Goal: Check status: Check status

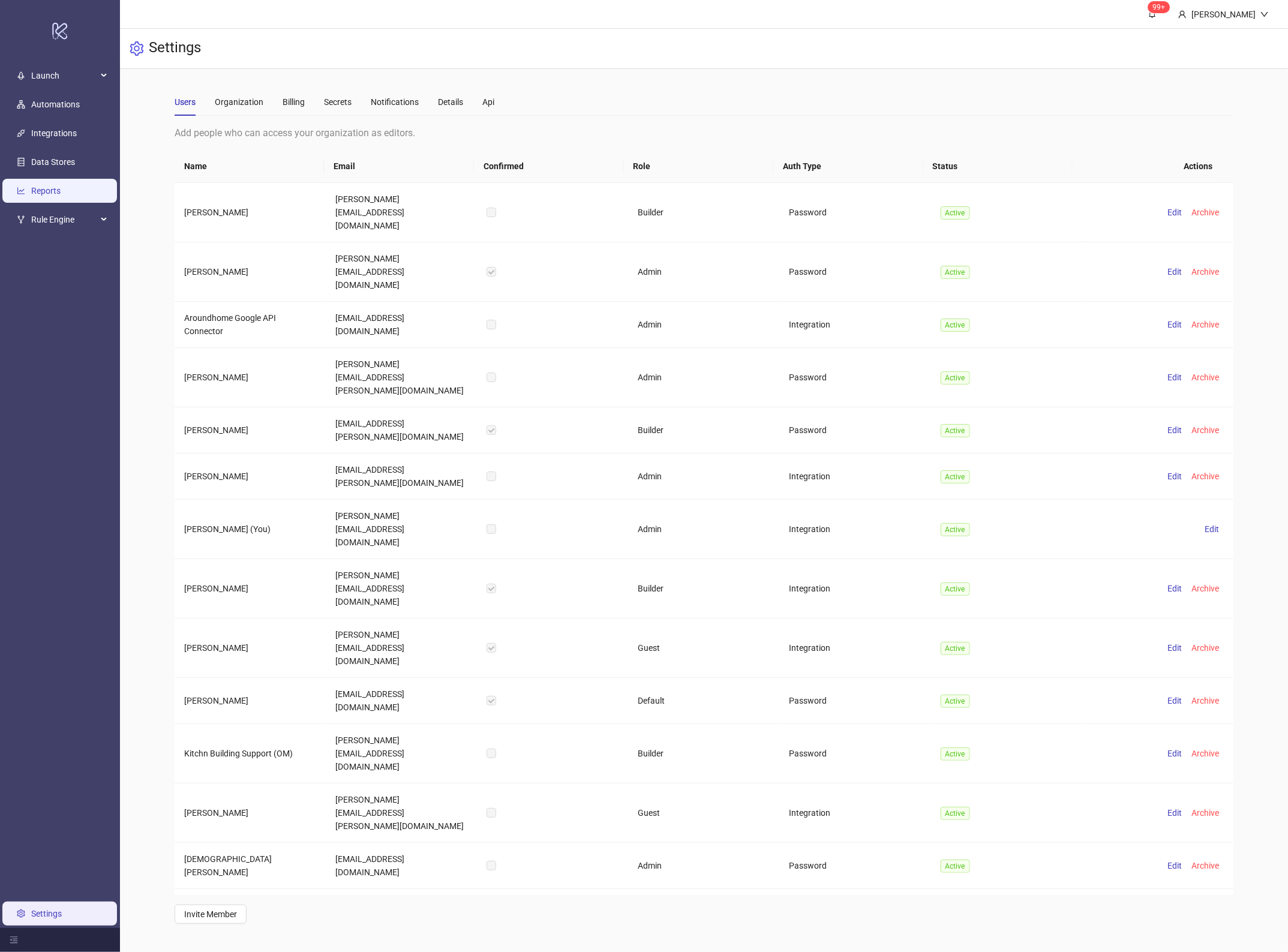
click at [61, 196] on link "Reports" at bounding box center [46, 191] width 29 height 10
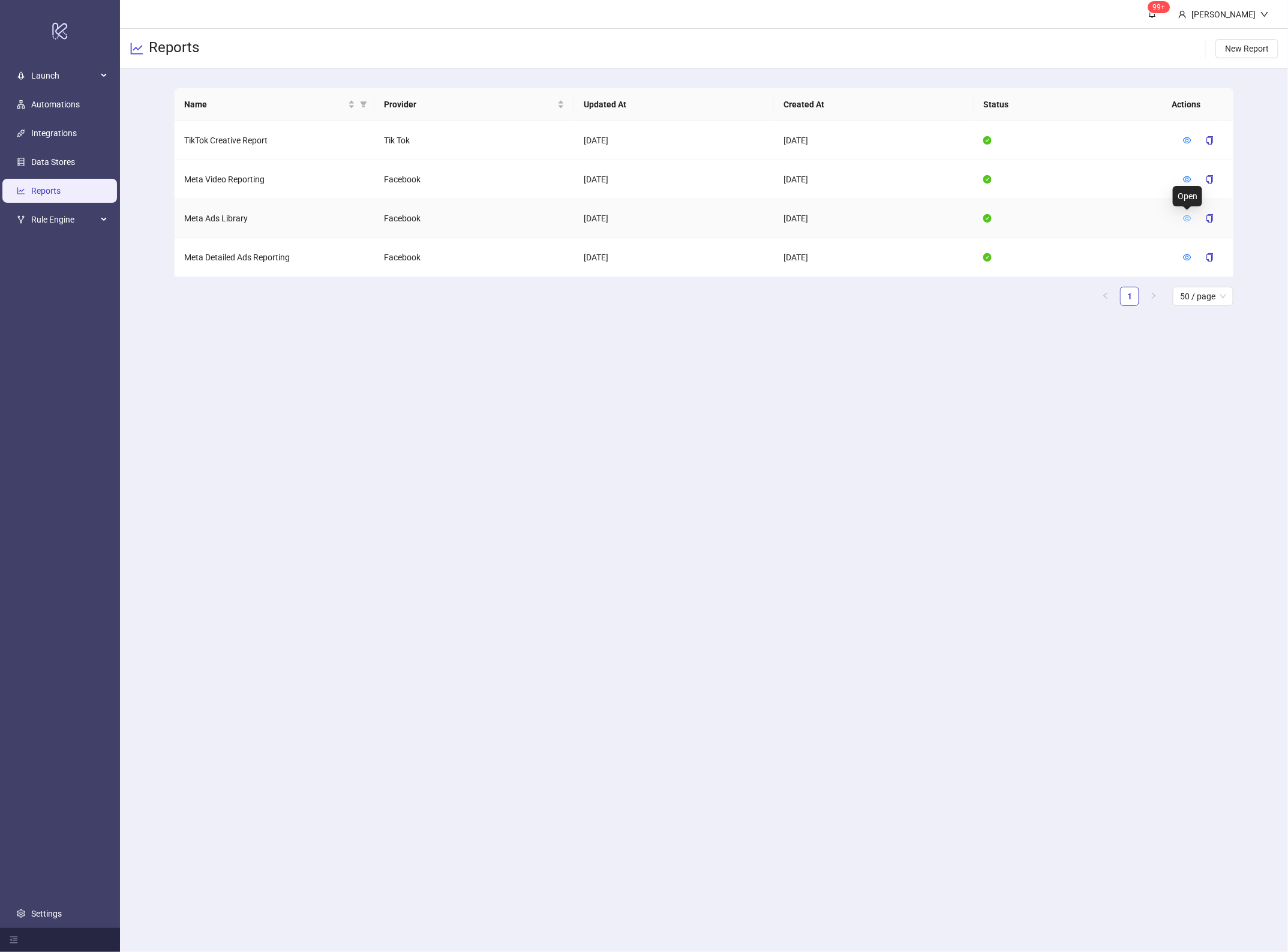
click at [1186, 220] on icon "eye" at bounding box center [1187, 218] width 9 height 6
click at [1194, 177] on div at bounding box center [1203, 179] width 41 height 19
click at [1189, 182] on icon "eye" at bounding box center [1187, 179] width 9 height 9
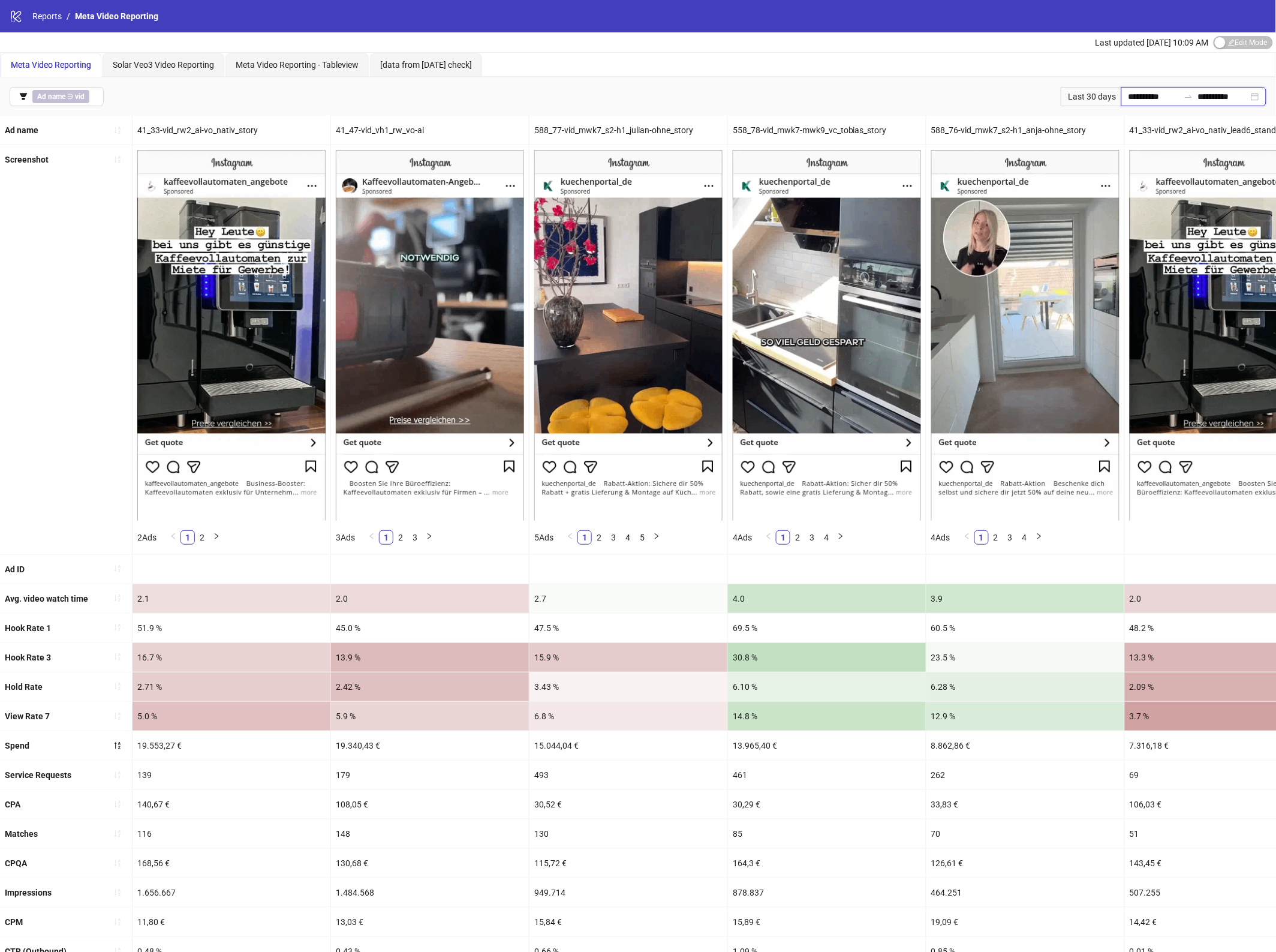
click at [1143, 97] on input "**********" at bounding box center [1154, 97] width 50 height 13
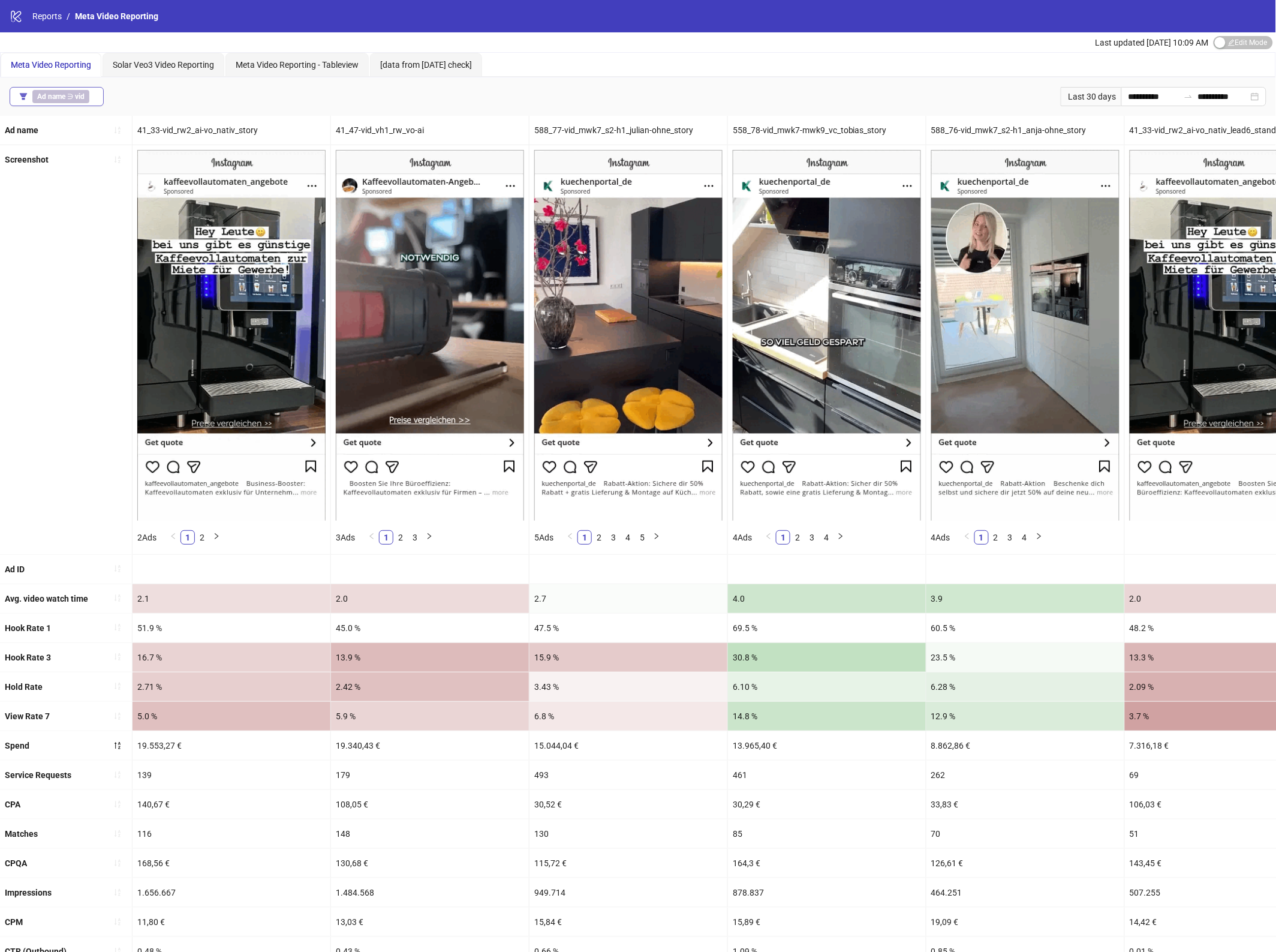
click at [83, 89] on button "Ad name ∋ vid" at bounding box center [57, 97] width 94 height 19
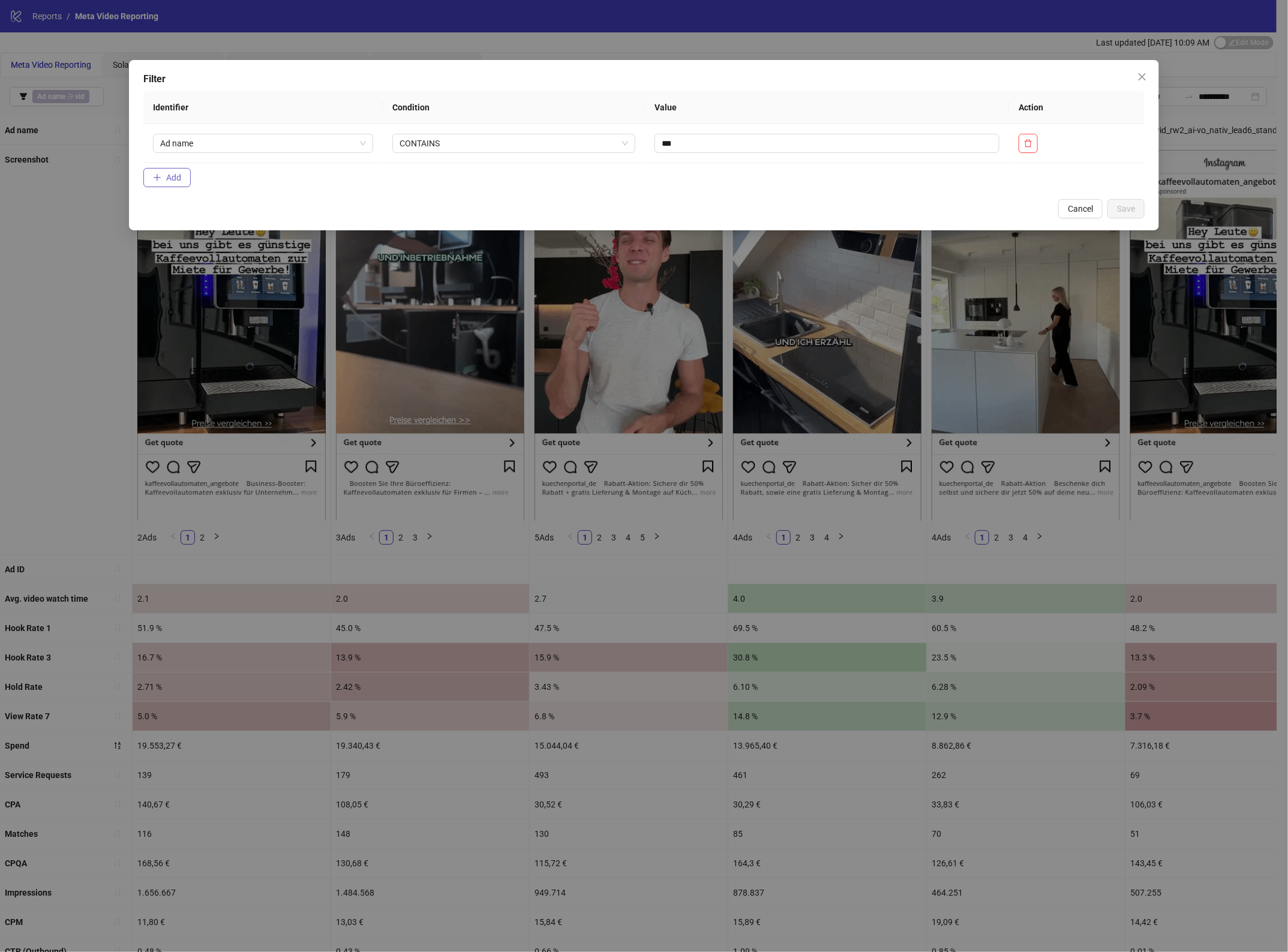
click at [157, 175] on icon "plus" at bounding box center [156, 177] width 1 height 7
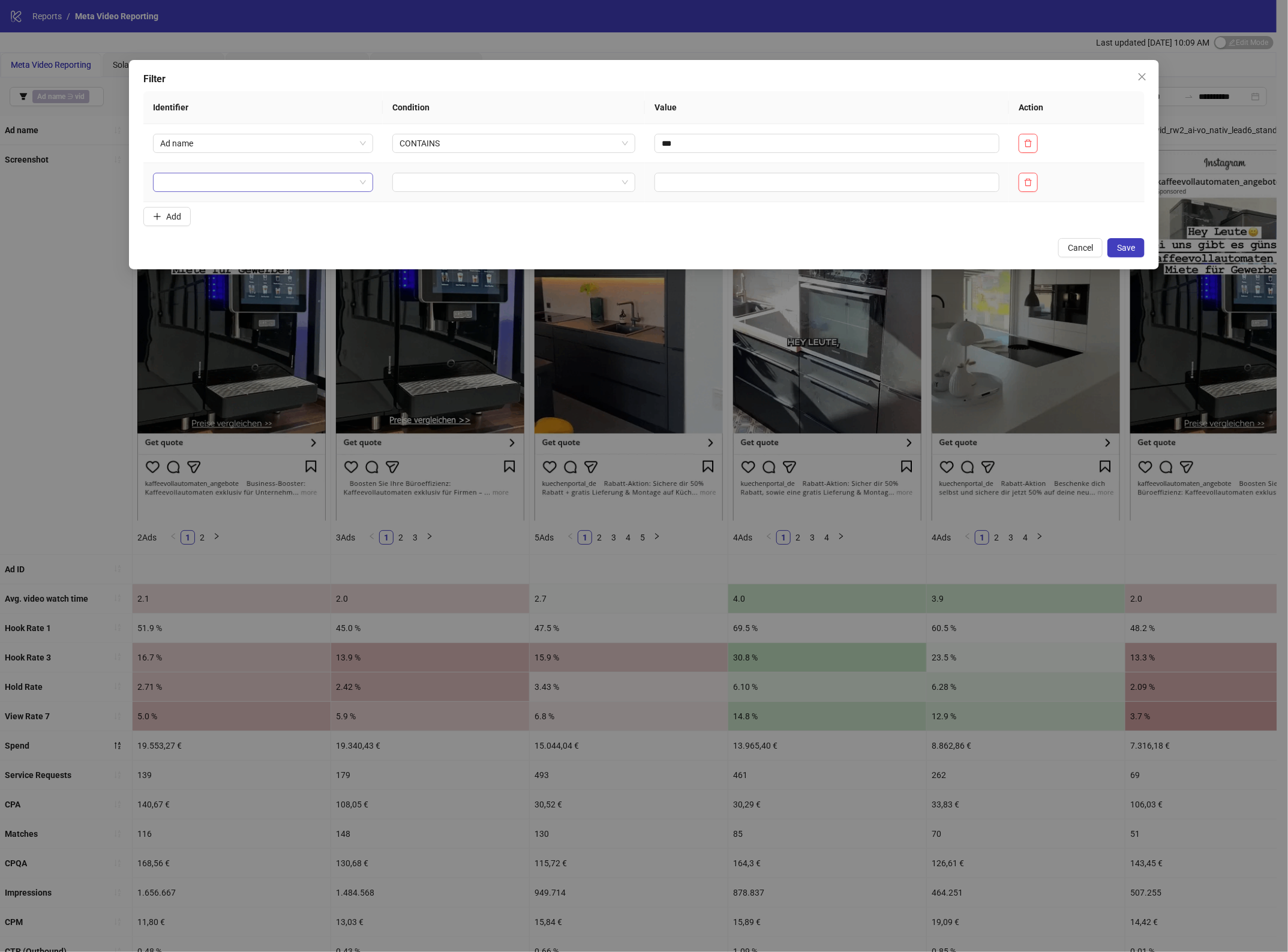
click at [178, 181] on input "search" at bounding box center [258, 182] width 196 height 18
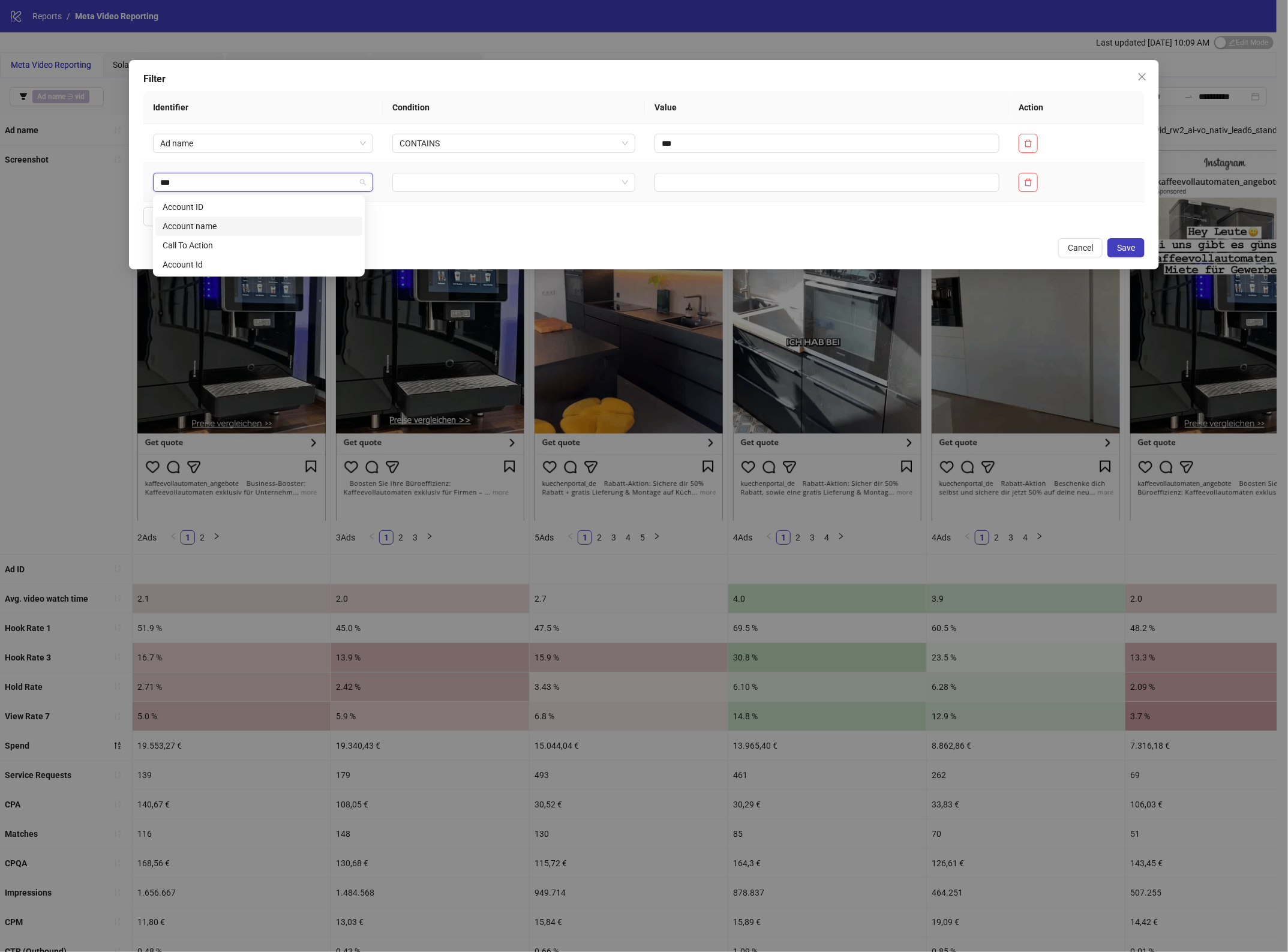
type input "****"
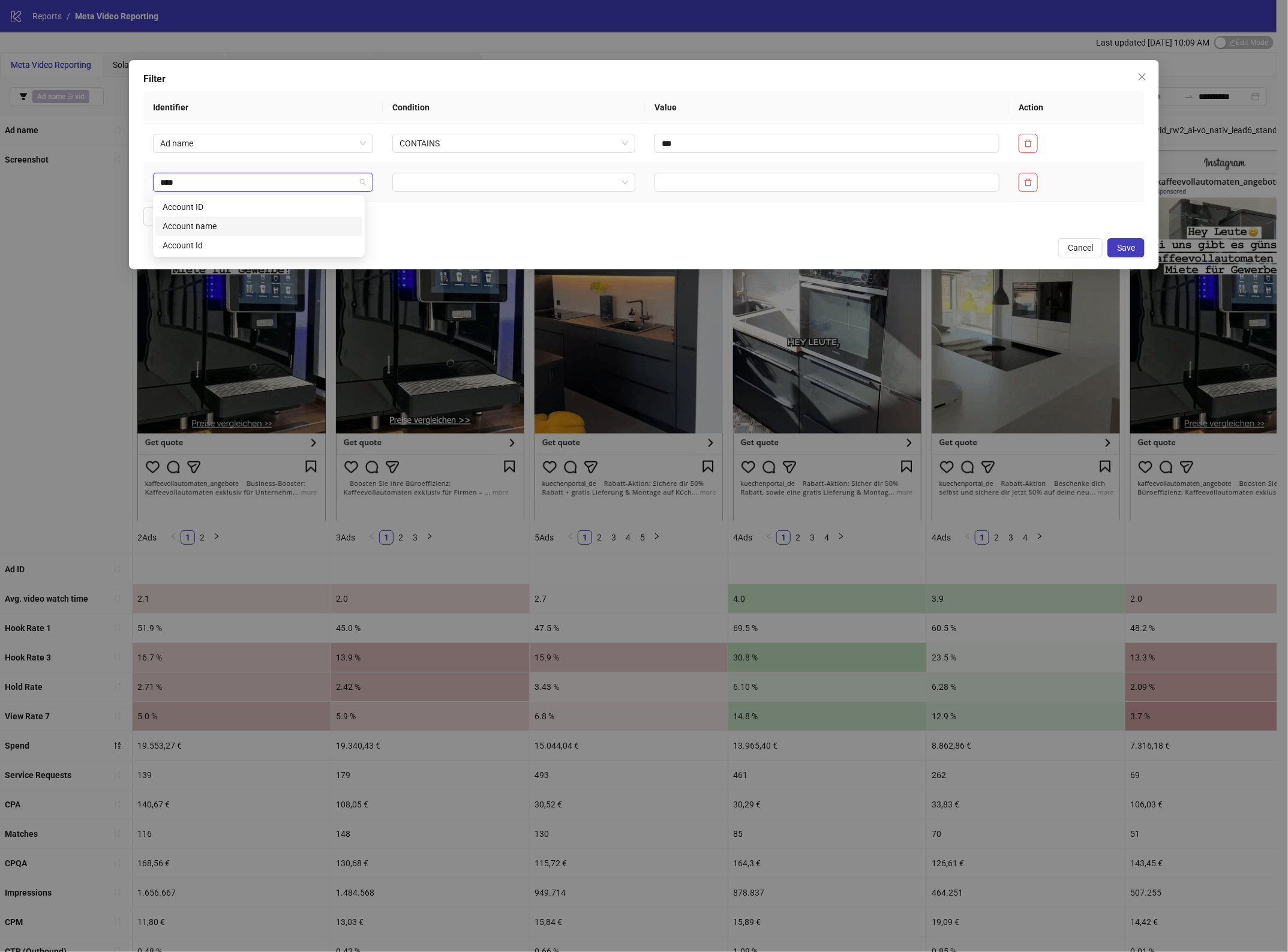
click at [284, 225] on div "Account name" at bounding box center [258, 226] width 193 height 13
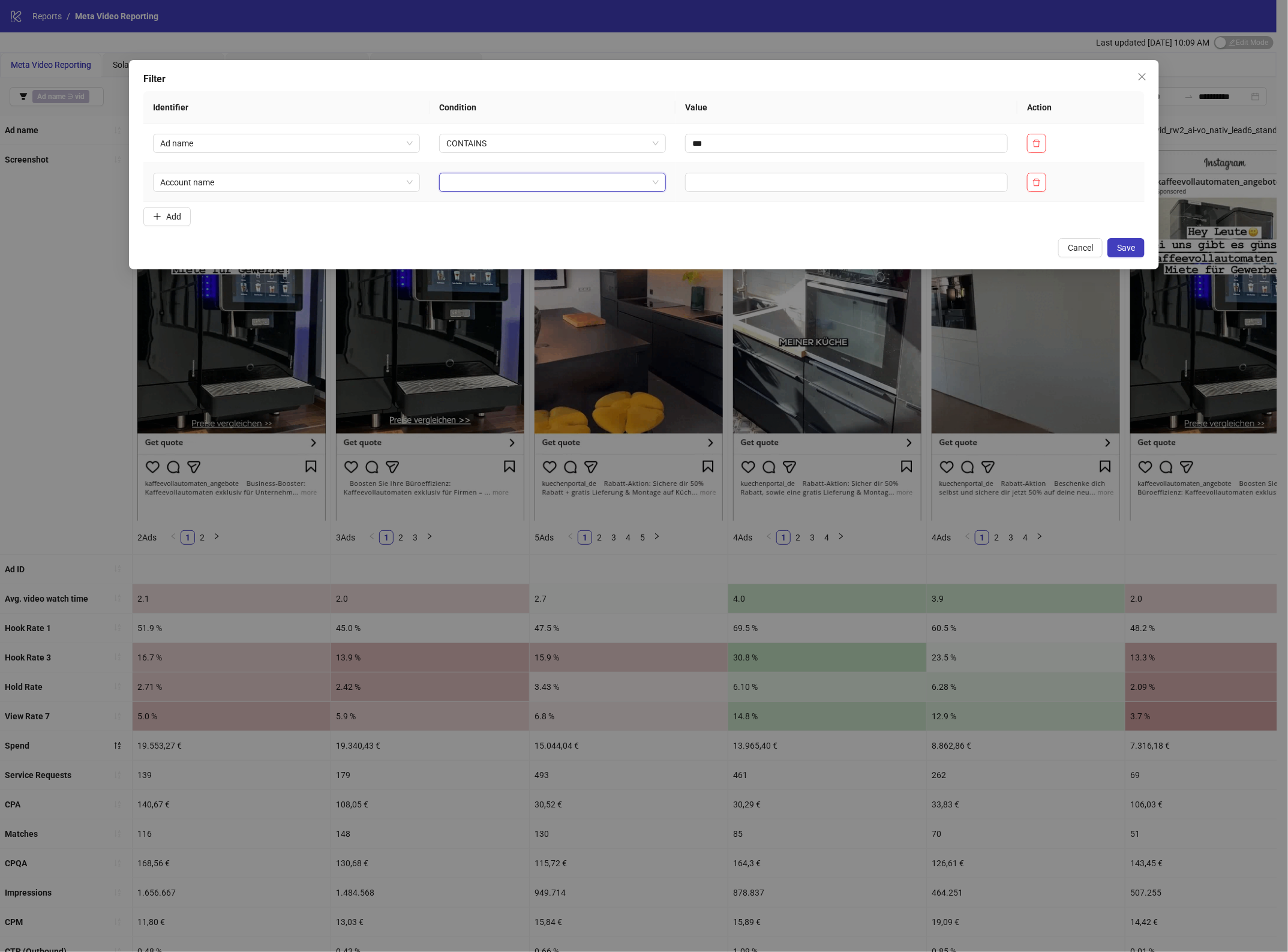
click at [508, 179] on input "search" at bounding box center [547, 182] width 201 height 18
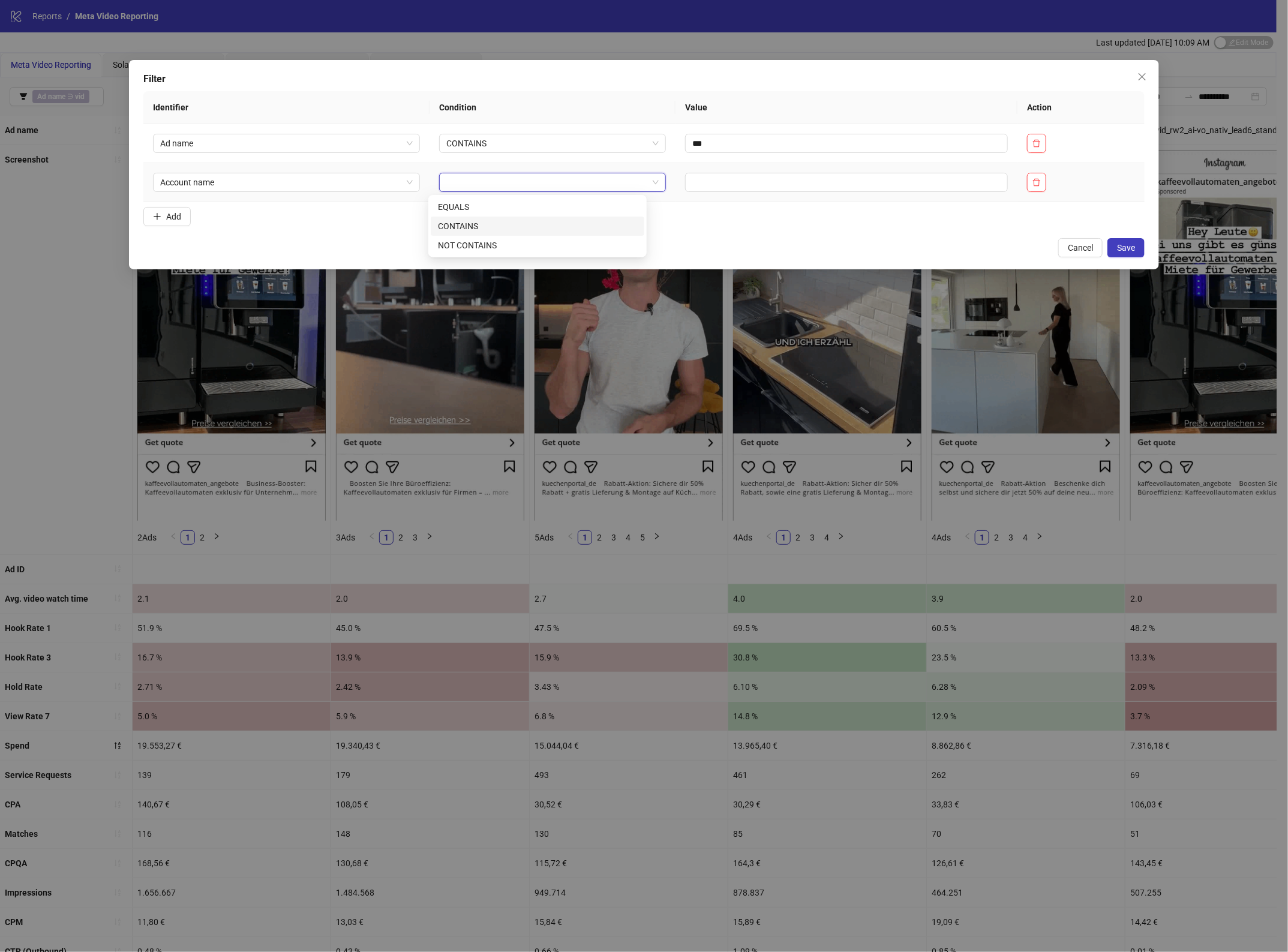
drag, startPoint x: 513, startPoint y: 221, endPoint x: 586, endPoint y: 210, distance: 73.8
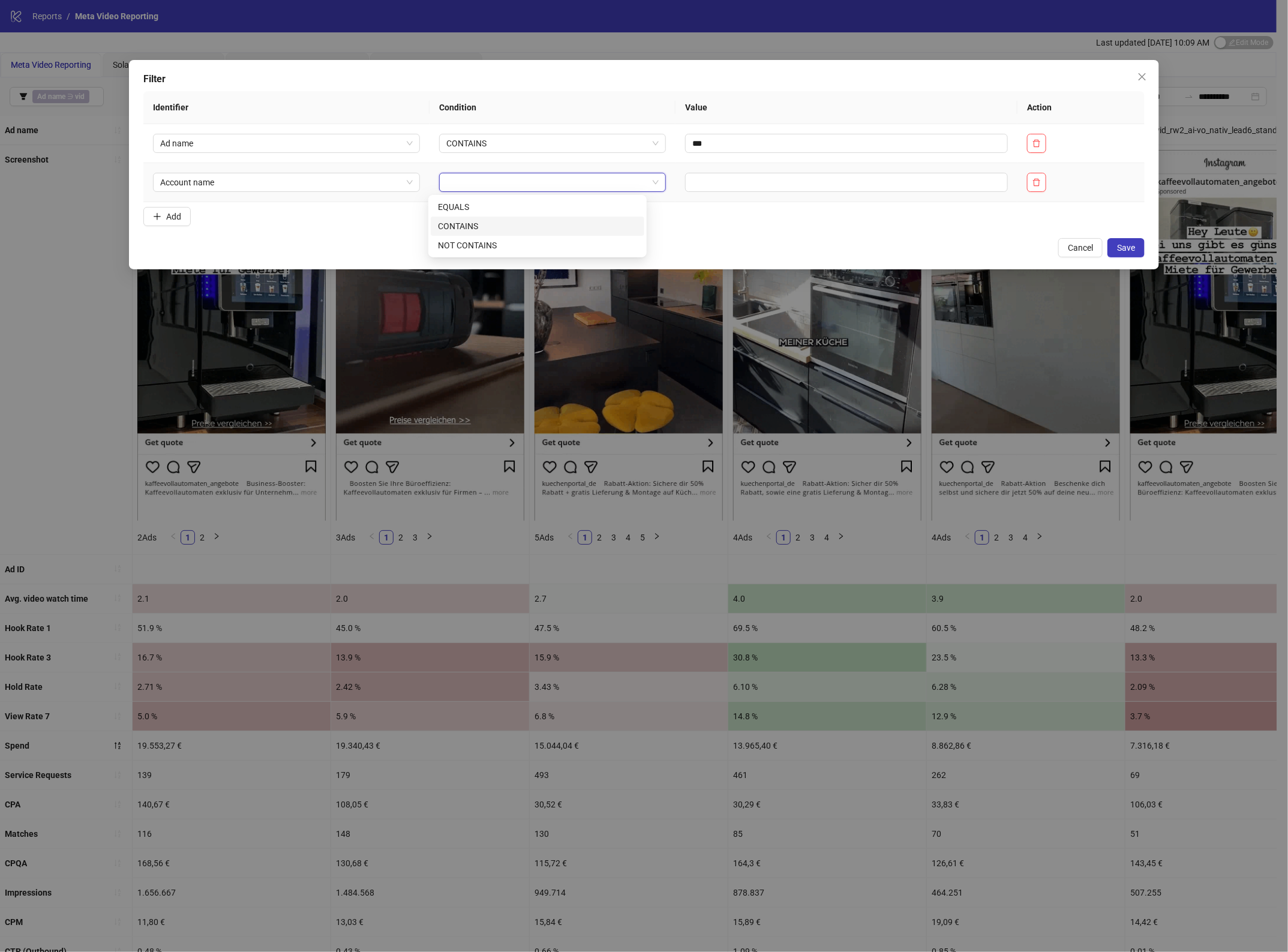
click at [513, 222] on div "CONTAINS" at bounding box center [538, 226] width 199 height 13
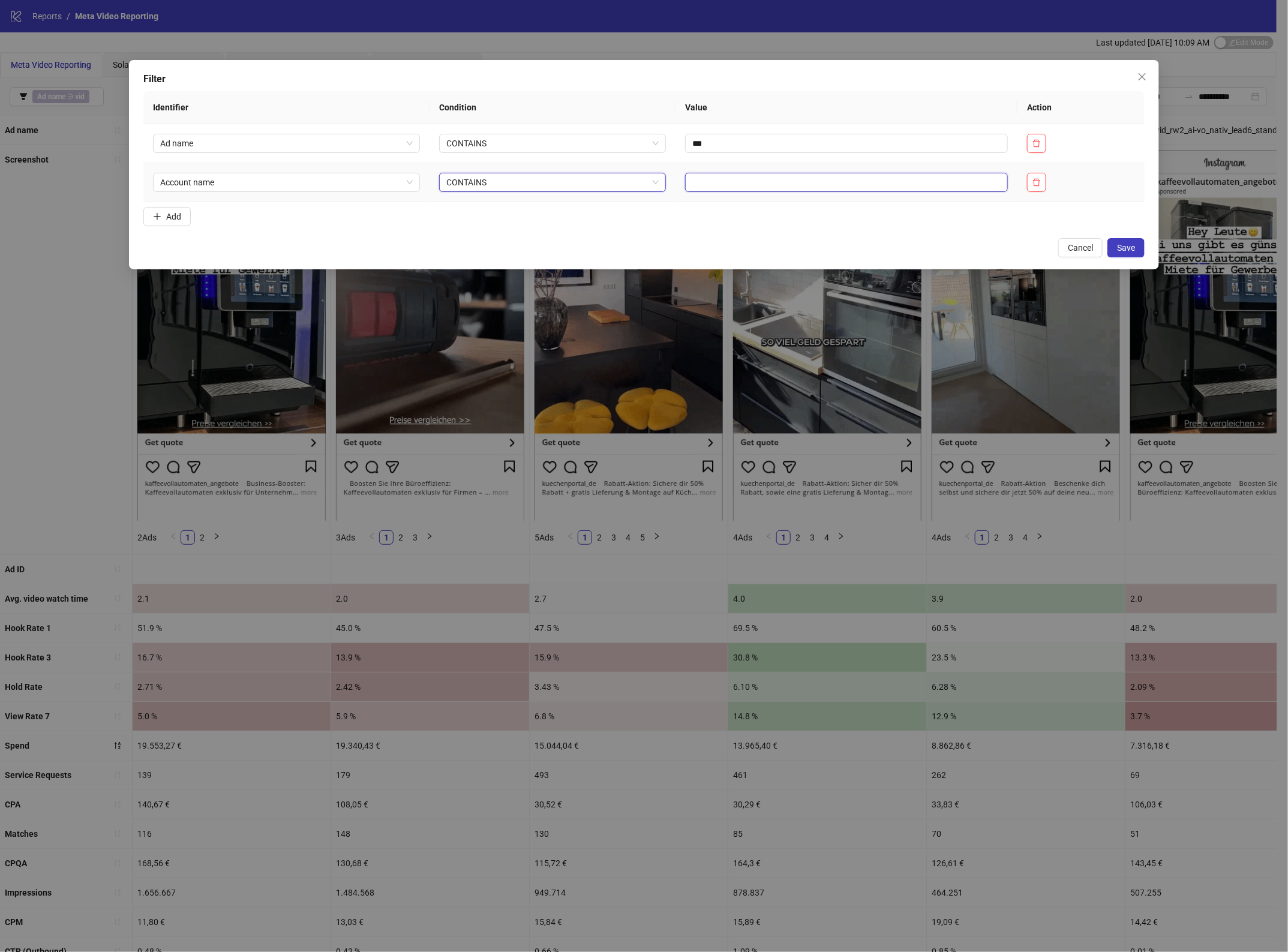
click at [685, 184] on input "text" at bounding box center [847, 182] width 323 height 19
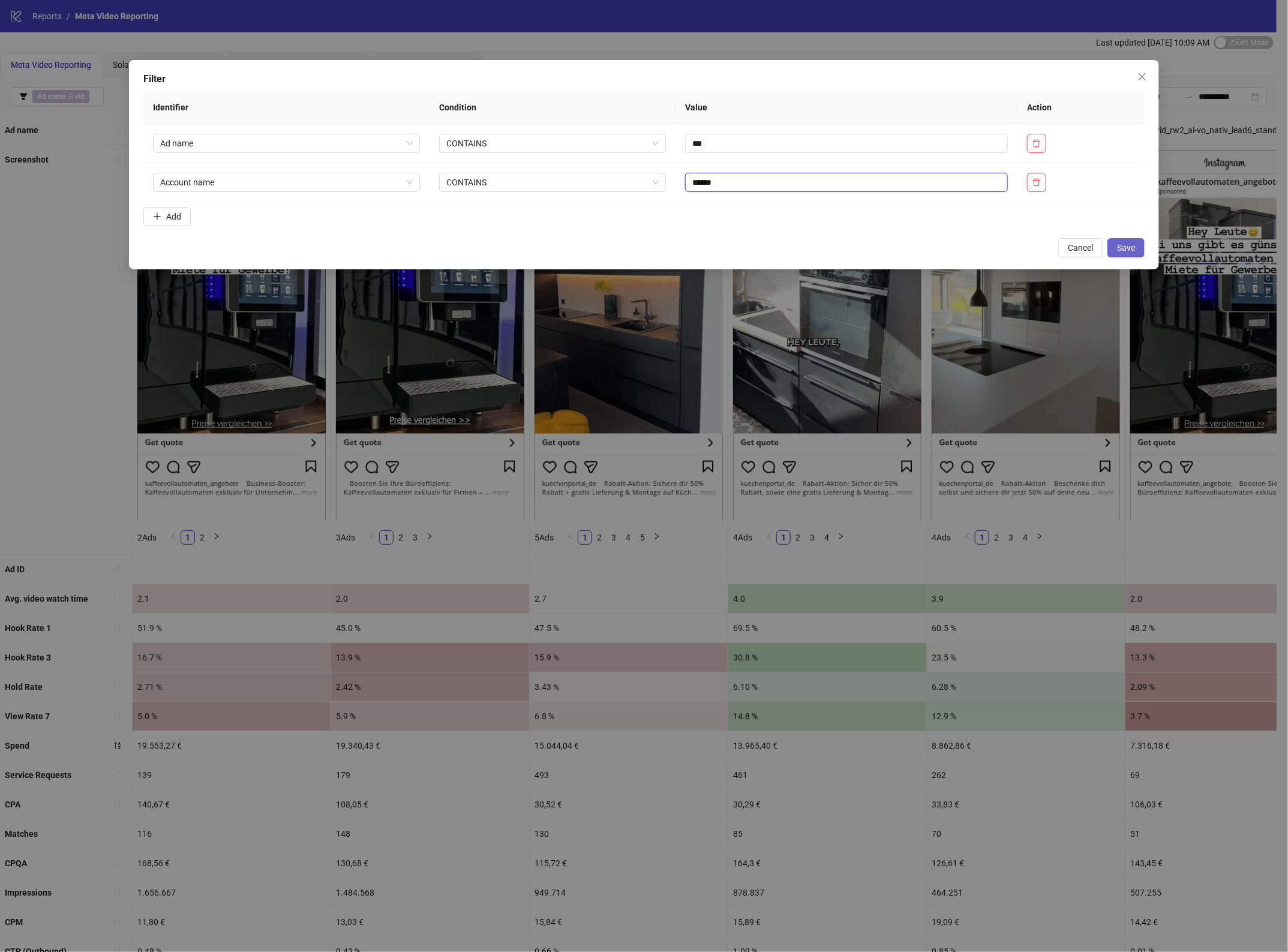
type input "******"
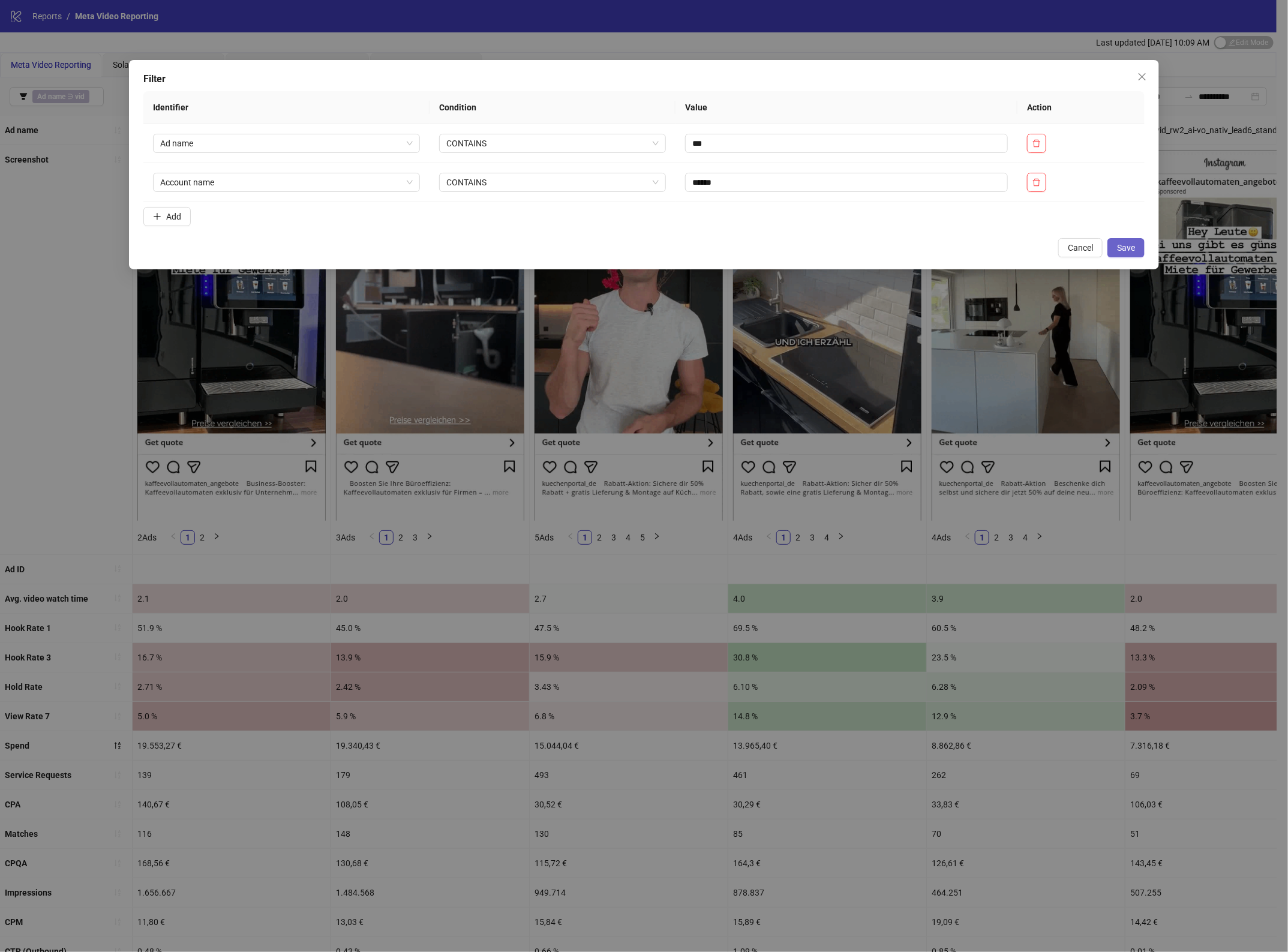
click at [1132, 249] on span "Save" at bounding box center [1126, 248] width 18 height 10
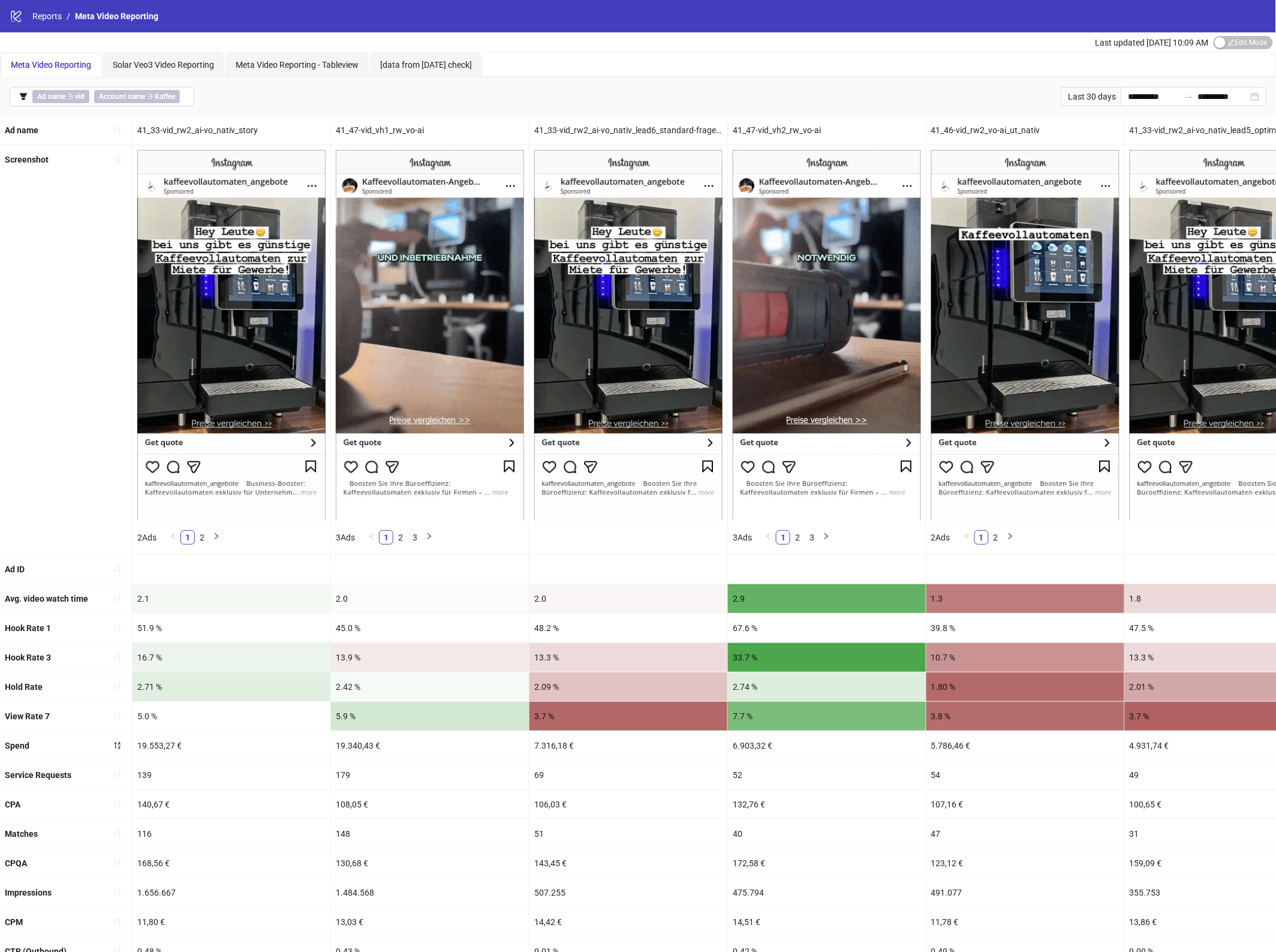
click at [1072, 97] on div "Last 30 days" at bounding box center [1091, 97] width 61 height 19
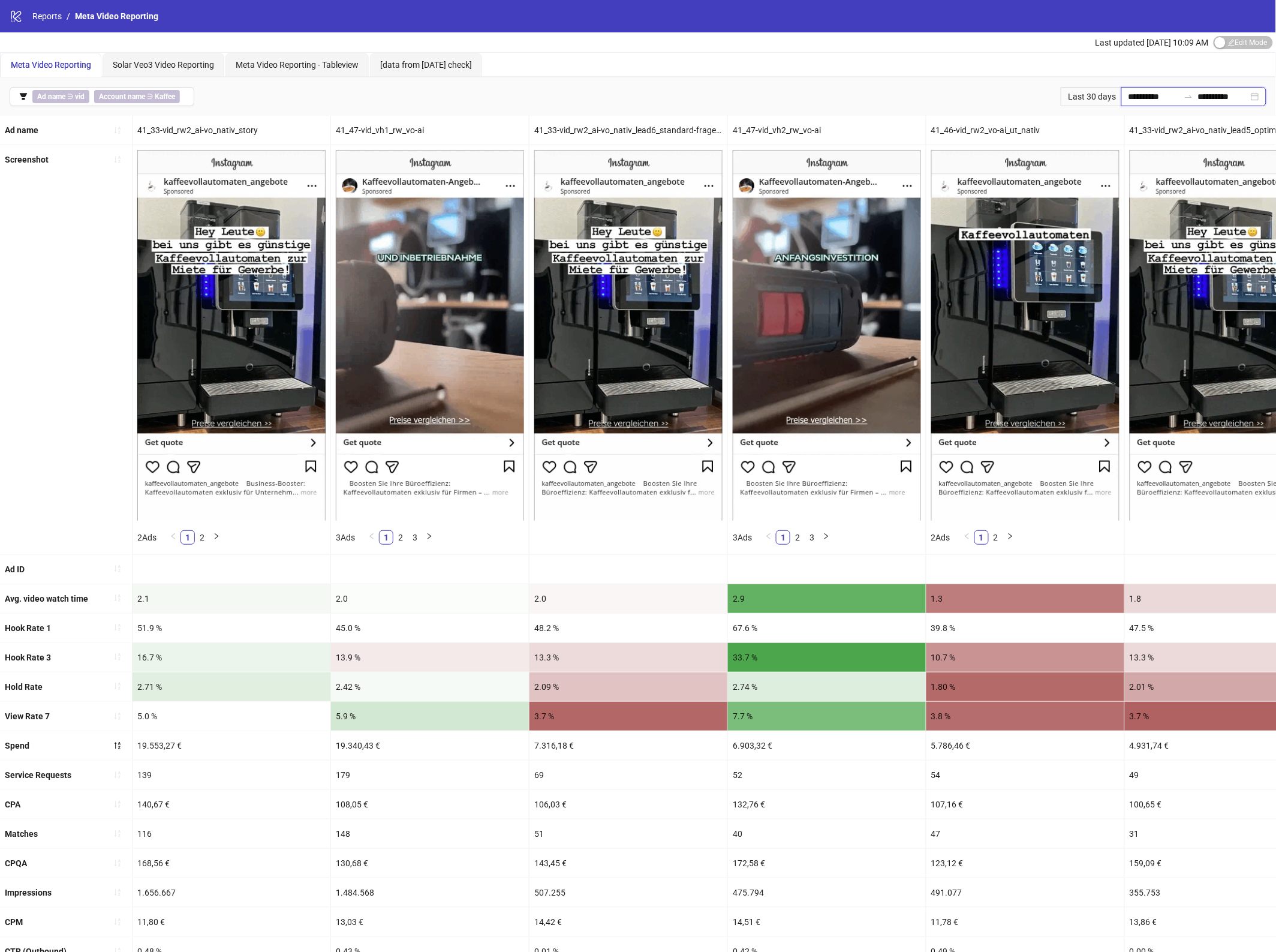
click at [1129, 95] on input "**********" at bounding box center [1154, 97] width 50 height 13
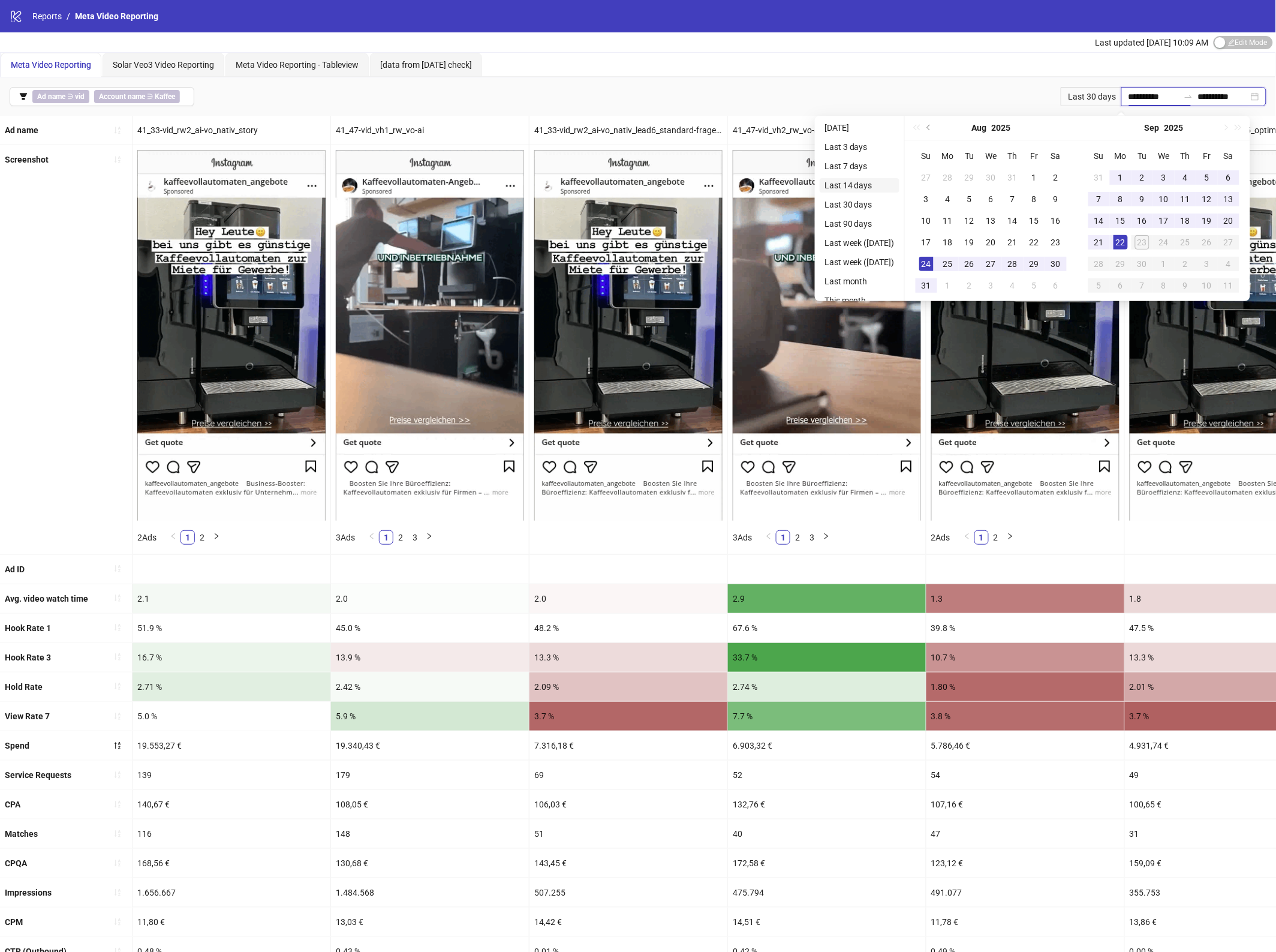
type input "**********"
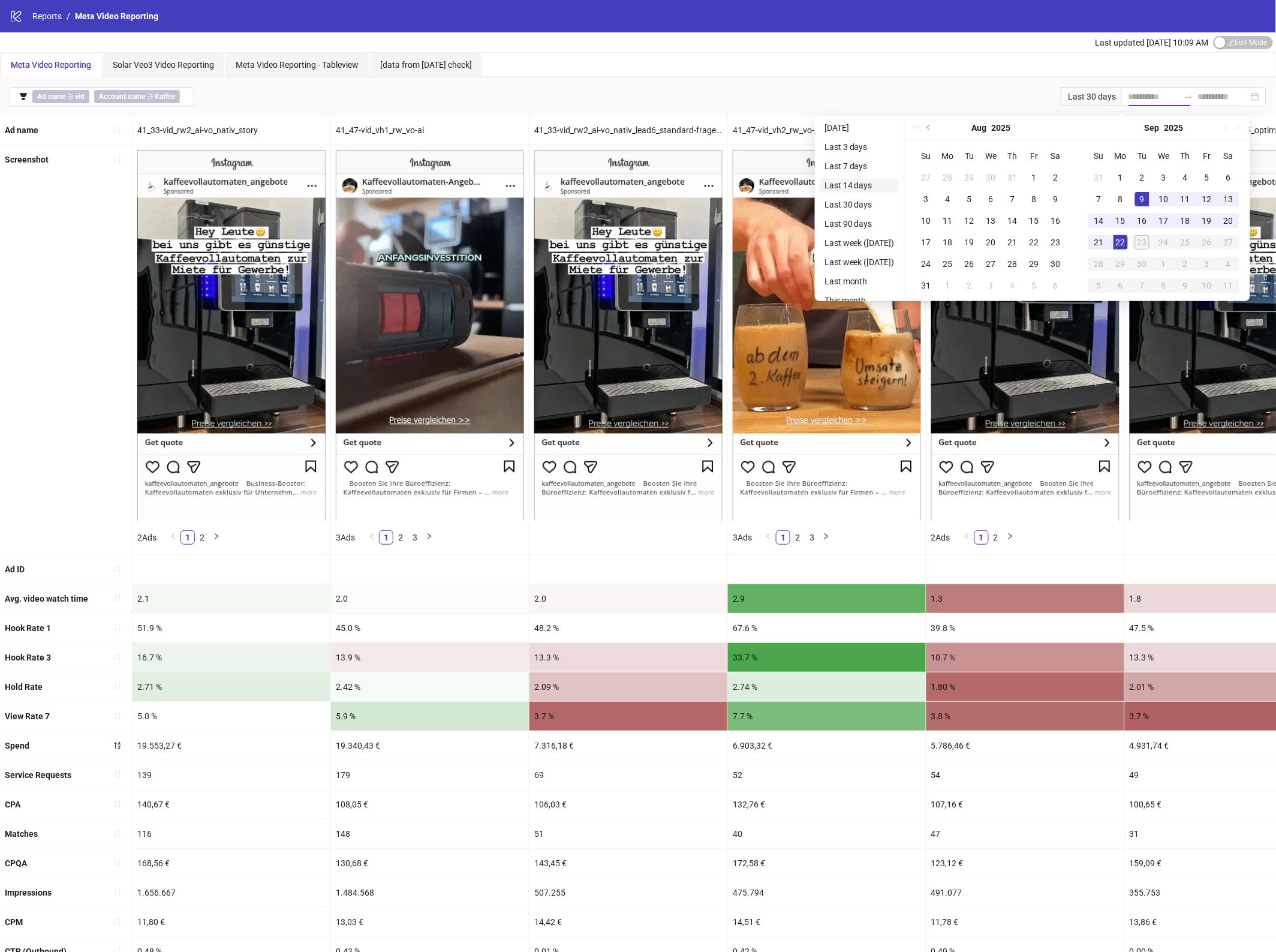
click at [875, 179] on li "Last 14 days" at bounding box center [860, 185] width 80 height 15
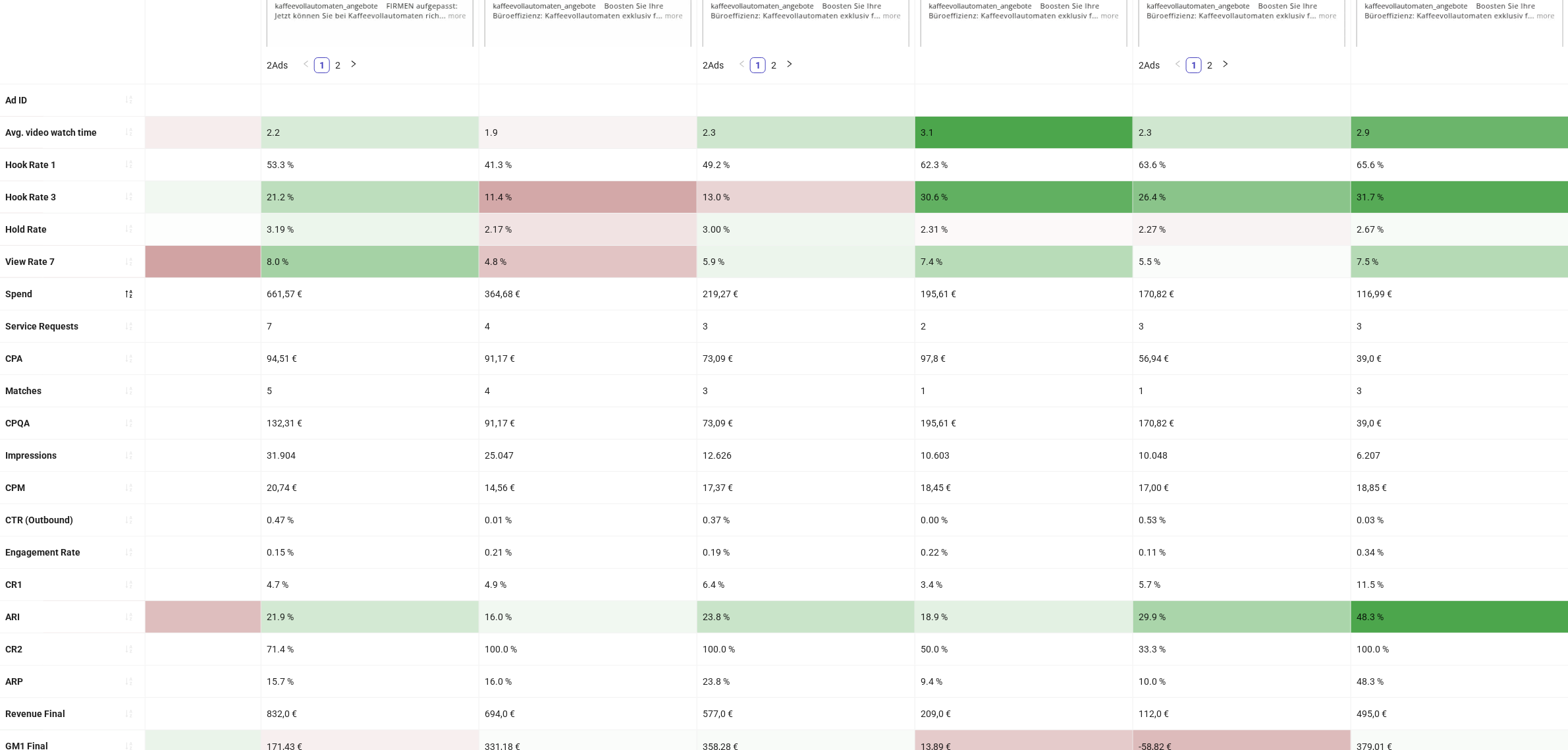
scroll to position [526, 0]
click at [980, 532] on div "0.00 %" at bounding box center [1024, 519] width 218 height 31
drag, startPoint x: 983, startPoint y: 598, endPoint x: 976, endPoint y: 542, distance: 56.4
click at [976, 542] on ul "Ad name 41_33-vid_rw2_ai-vo_nativ_story 41_47-vid_vh1_rw_vo-ai 41_33-vid_rw2_ai…" at bounding box center [784, 278] width 1568 height 1354
click at [973, 524] on div "0.00 %" at bounding box center [1024, 519] width 218 height 31
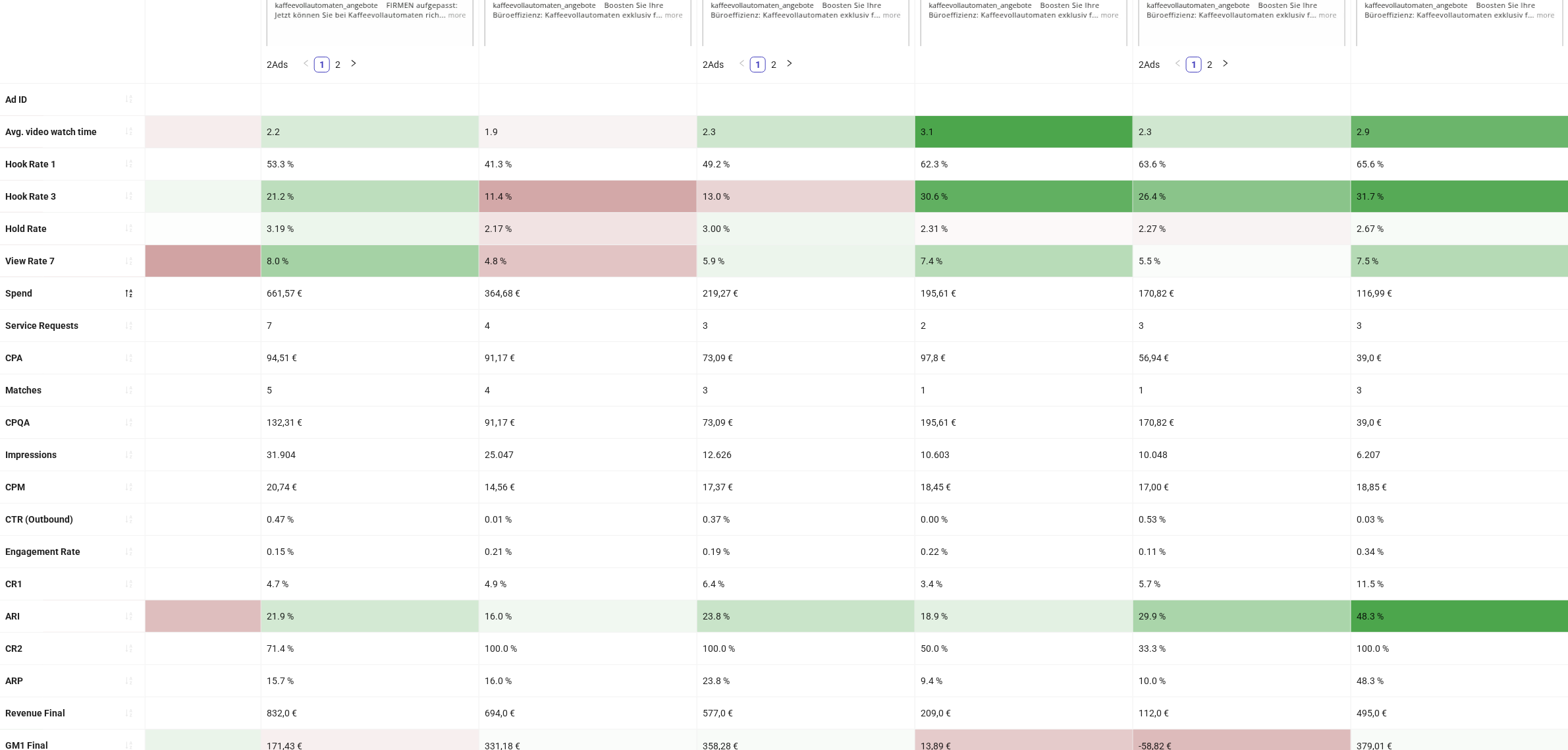
click at [973, 524] on div "0.00 %" at bounding box center [1024, 519] width 218 height 31
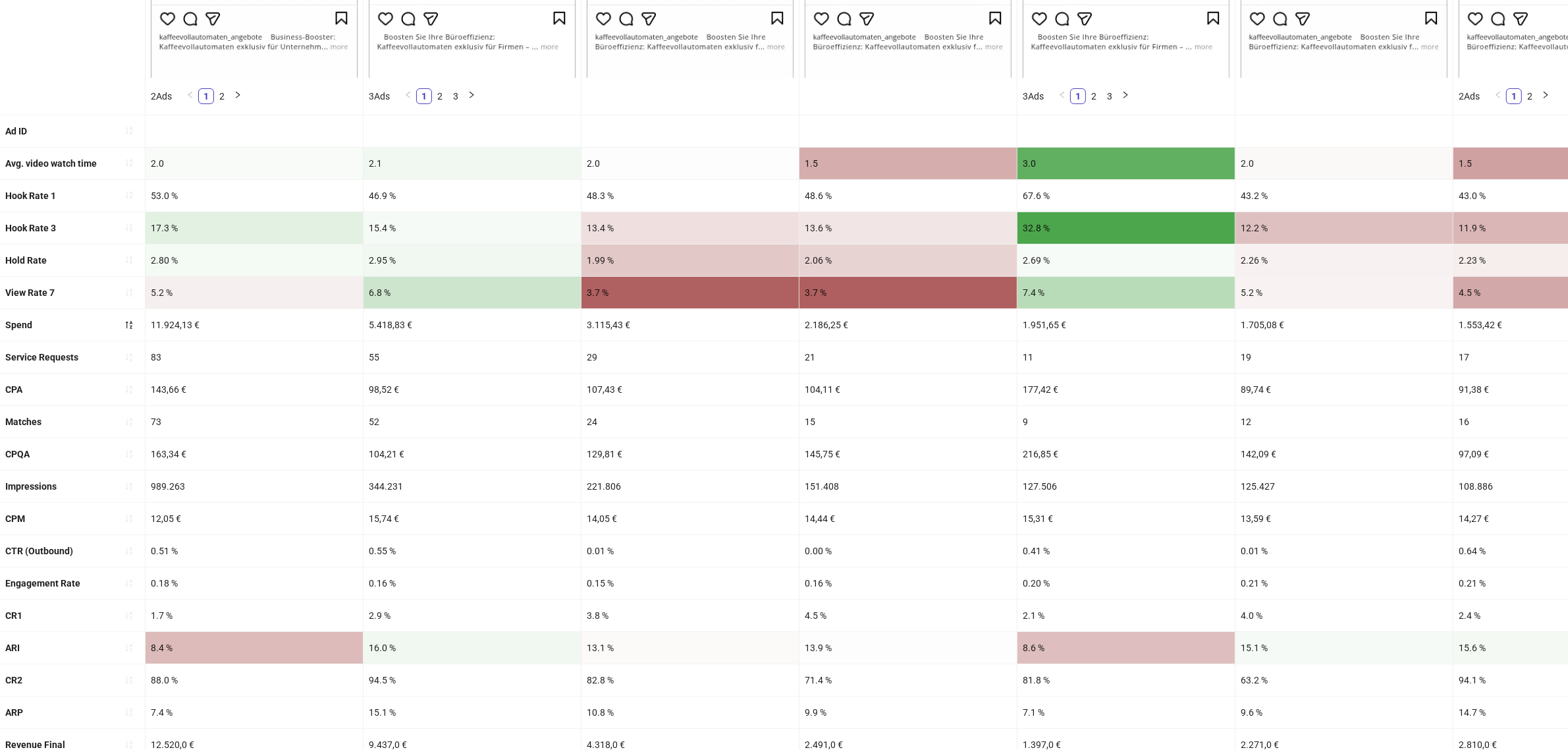
scroll to position [495, 0]
